Goal: Transaction & Acquisition: Book appointment/travel/reservation

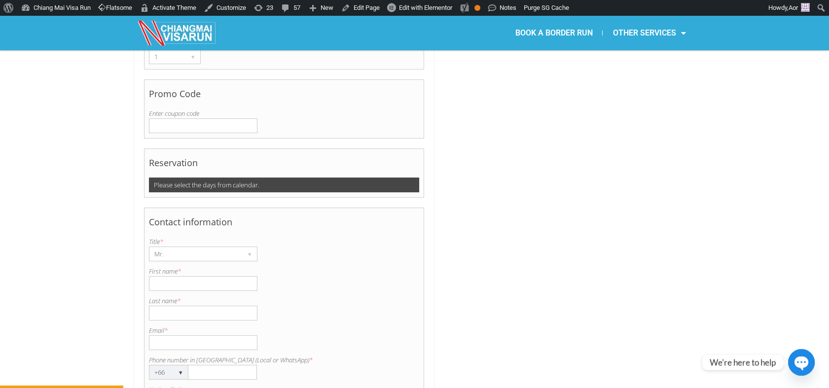
scroll to position [657, 0]
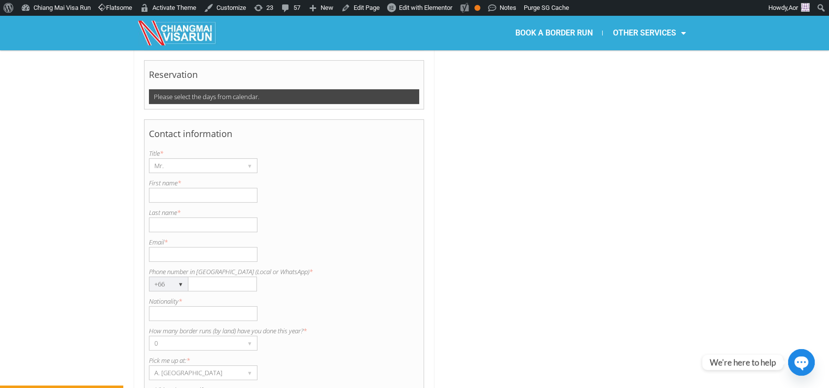
click at [174, 188] on input "First name *" at bounding box center [203, 195] width 109 height 15
paste input "[PERSON_NAME]-viet"
type input "[PERSON_NAME]-viet"
click at [186, 218] on input "Last name *" at bounding box center [203, 225] width 109 height 15
paste input "Hua"
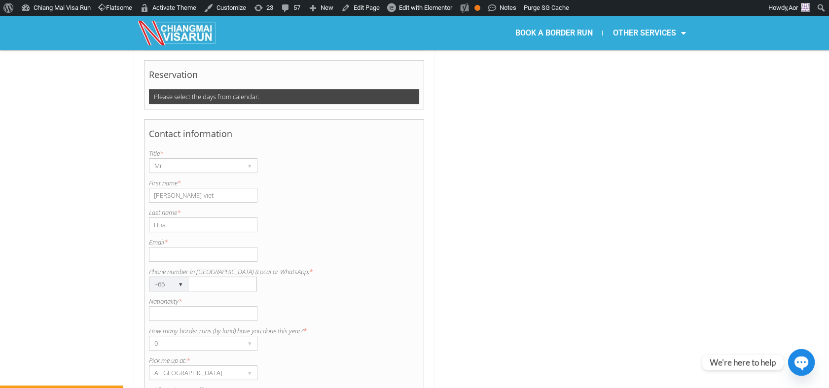
click at [169, 218] on input "Hua" at bounding box center [203, 225] width 109 height 15
type input "Hua"
click at [160, 247] on input "Email *" at bounding box center [203, 254] width 109 height 15
paste input "[EMAIL_ADDRESS][DOMAIN_NAME]"
click at [166, 247] on input "[EMAIL_ADDRESS][DOMAIN_NAME]" at bounding box center [203, 254] width 109 height 15
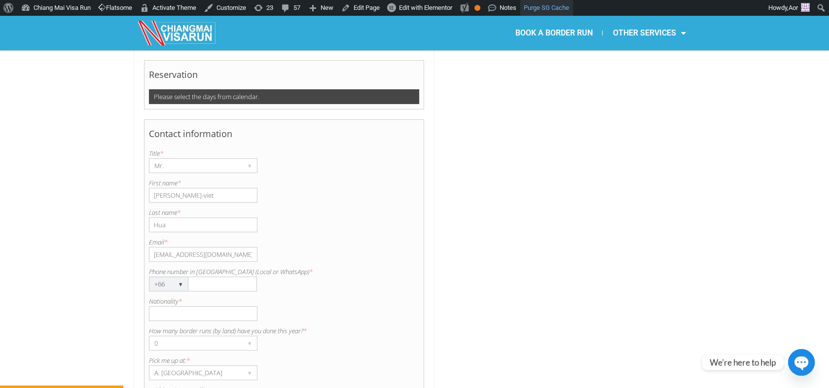
type input "[EMAIL_ADDRESS][DOMAIN_NAME]"
click at [162, 277] on div "+66" at bounding box center [159, 284] width 20 height 14
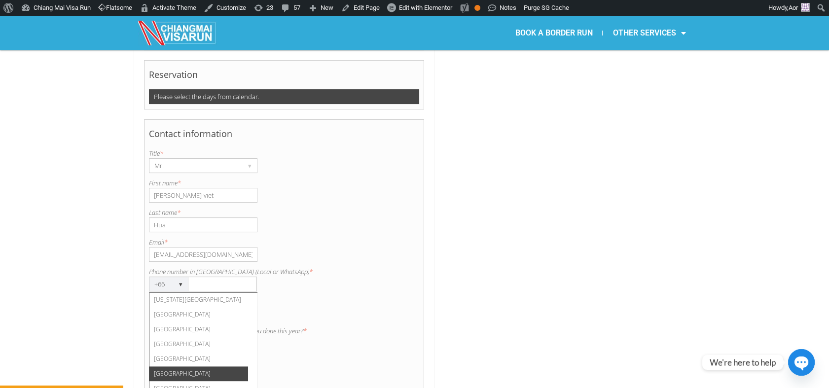
click at [183, 366] on li "[GEOGRAPHIC_DATA]" at bounding box center [198, 373] width 99 height 15
click at [213, 277] on input "Phone number in [GEOGRAPHIC_DATA] (Local or WhatsApp) *" at bounding box center [222, 284] width 69 height 15
paste input "2818710157"
type input "2818710157"
click at [184, 306] on input "Nationality *" at bounding box center [203, 313] width 109 height 15
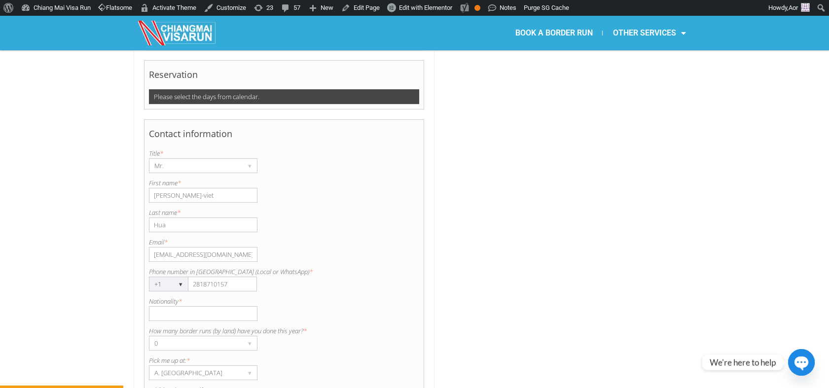
type input "American"
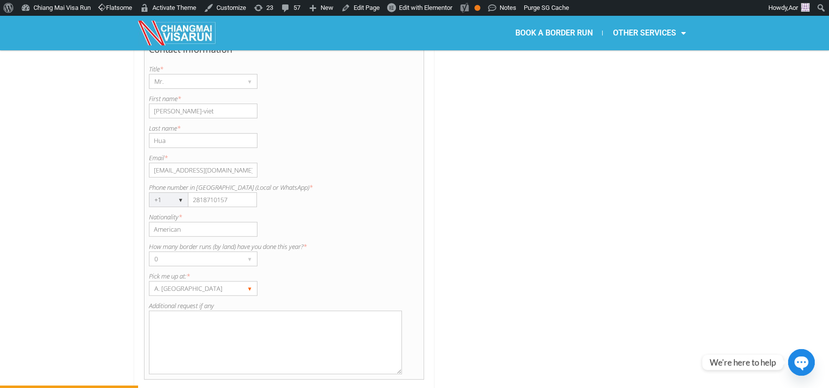
scroll to position [767, 0]
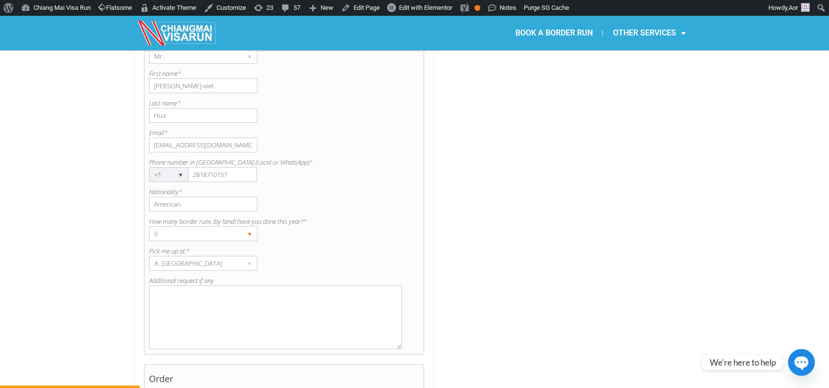
click at [198, 227] on div "0" at bounding box center [193, 234] width 89 height 14
click at [179, 261] on li "1" at bounding box center [198, 268] width 99 height 15
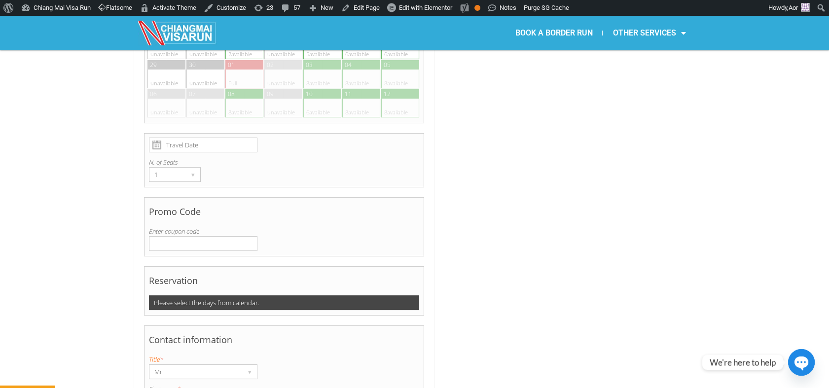
scroll to position [274, 0]
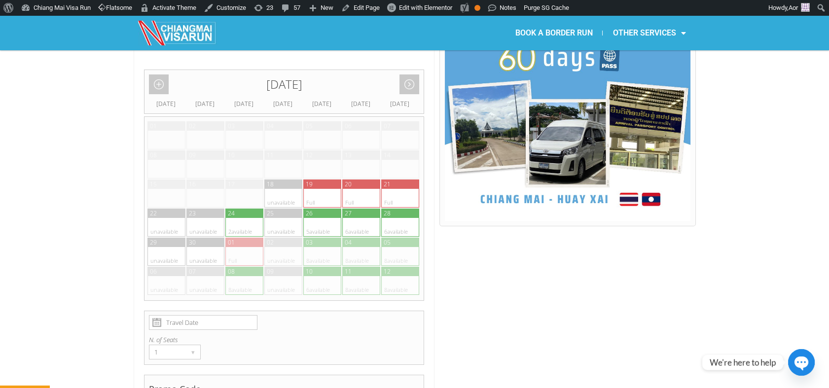
click at [236, 218] on div at bounding box center [234, 227] width 19 height 19
type input "[DATE]"
radio input "true"
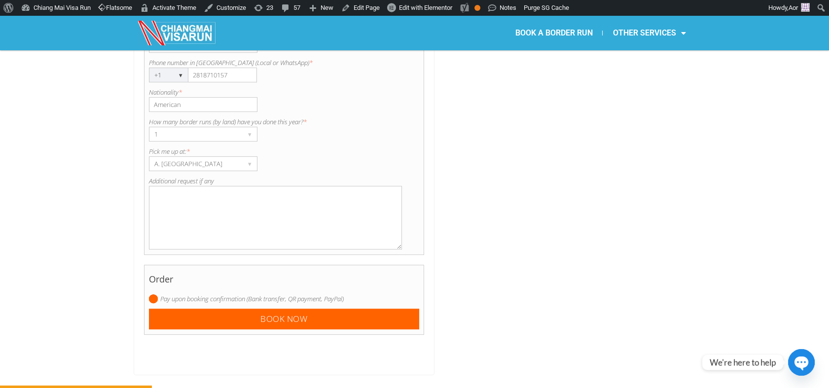
scroll to position [953, 0]
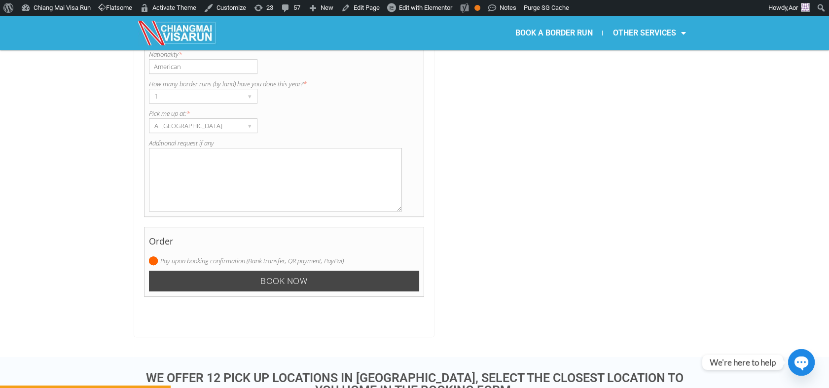
click at [272, 271] on input "Book now" at bounding box center [284, 281] width 271 height 21
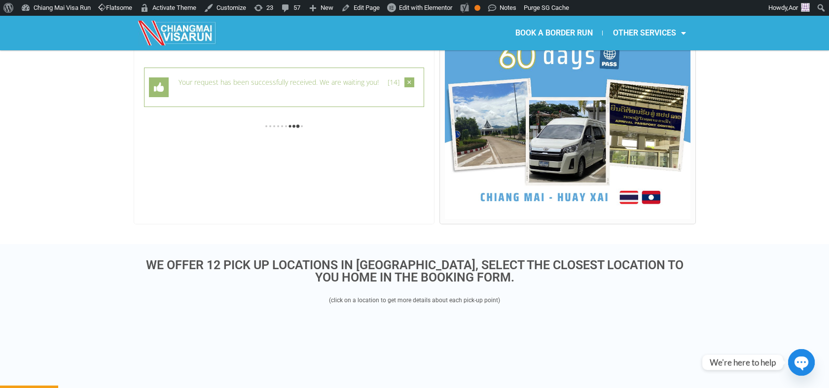
scroll to position [271, 0]
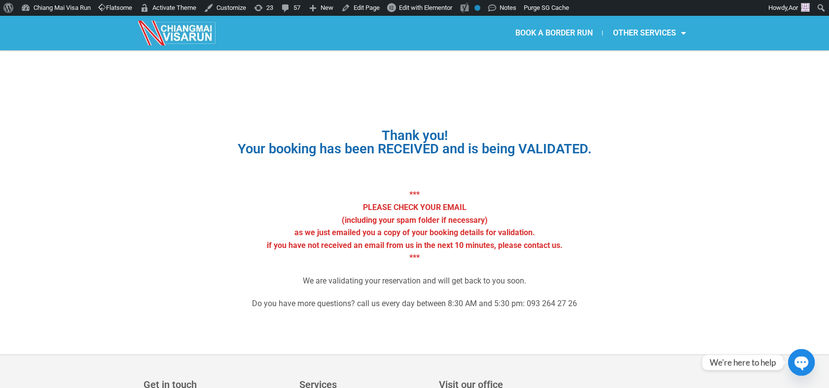
click at [554, 28] on link "BOOK A BORDER RUN" at bounding box center [553, 33] width 97 height 23
